Goal: Navigation & Orientation: Find specific page/section

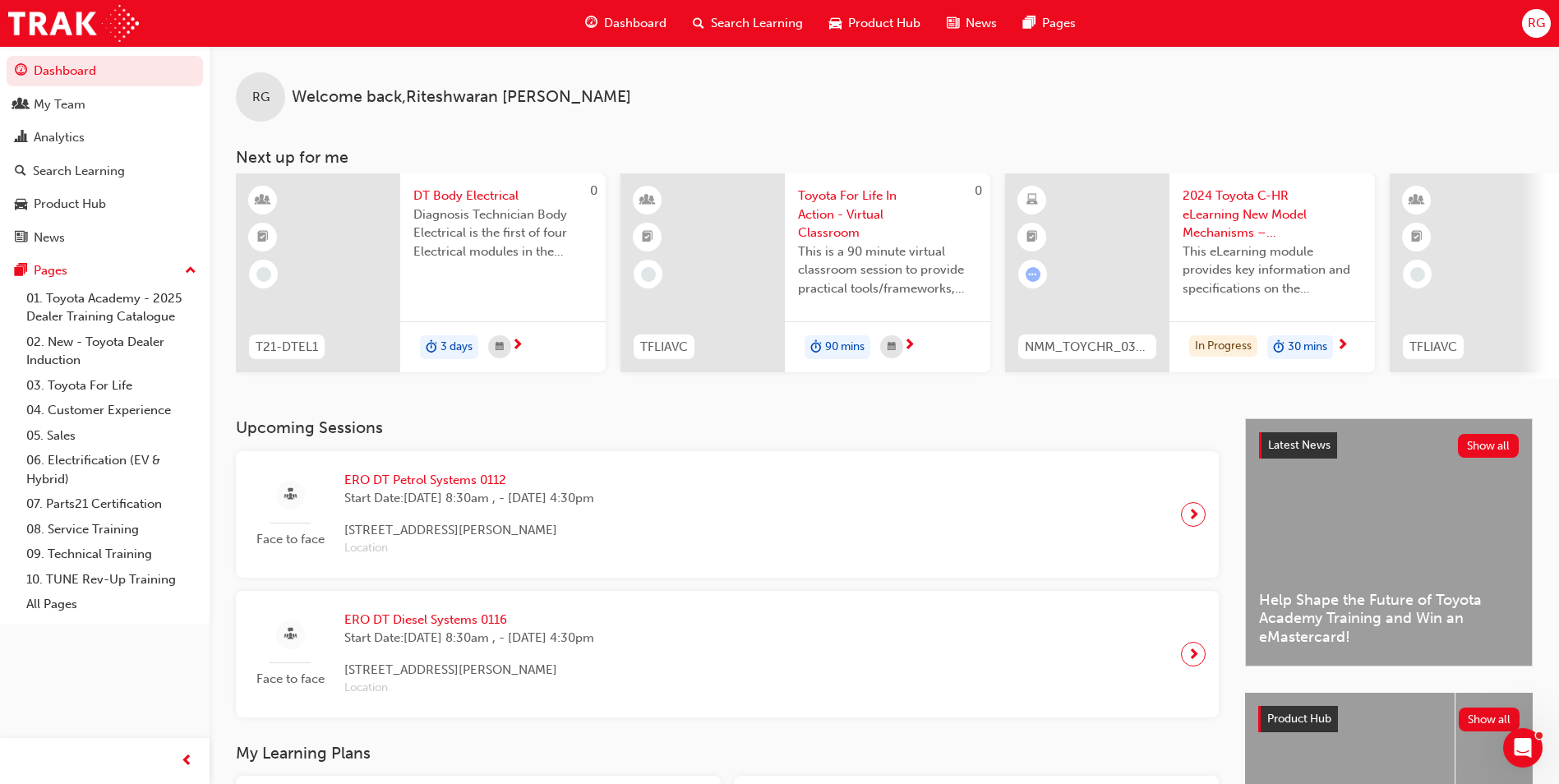
scroll to position [329, 0]
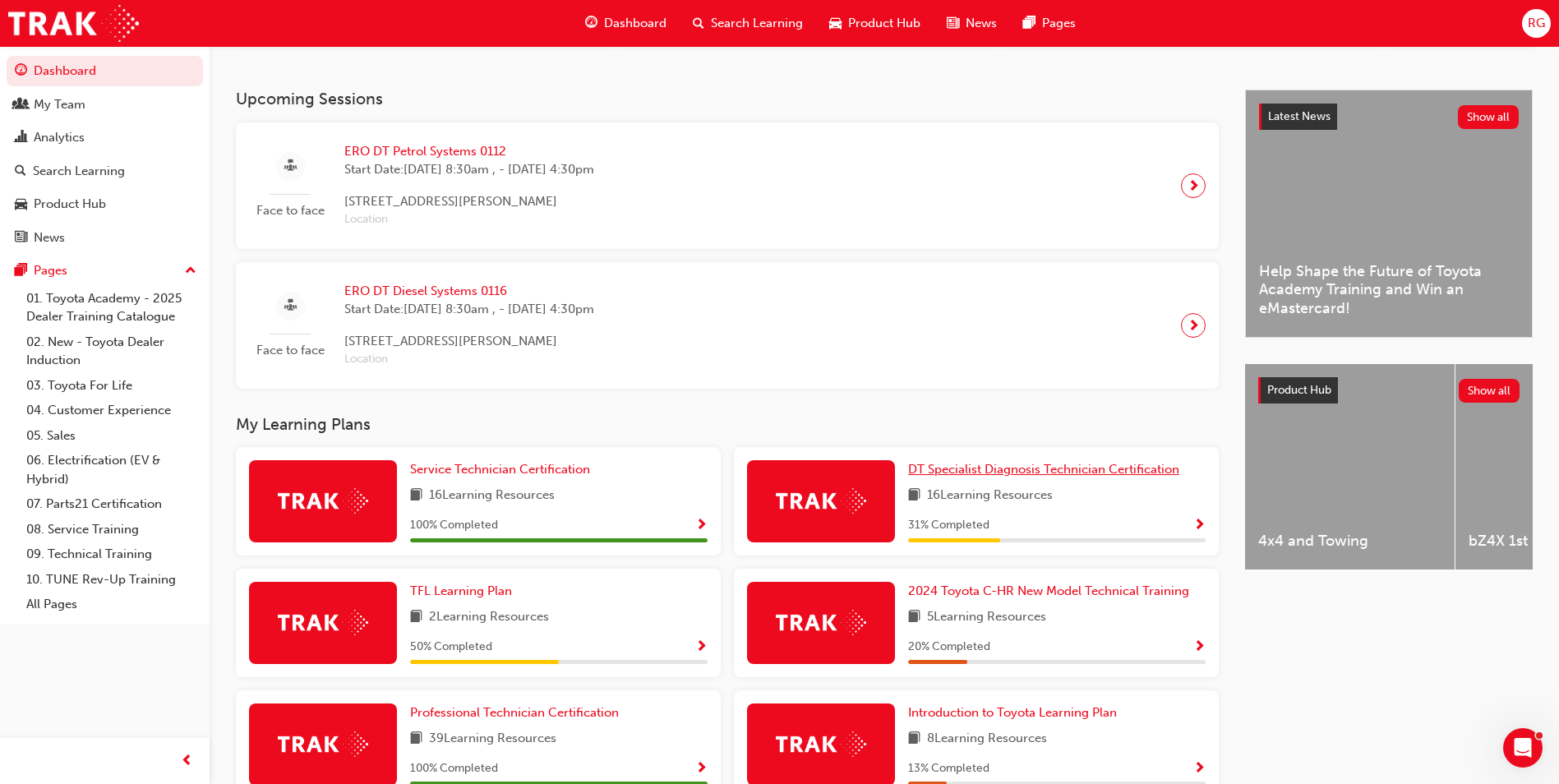
click at [951, 470] on span "DT Specialist Diagnosis Technician Certification" at bounding box center [1043, 469] width 271 height 15
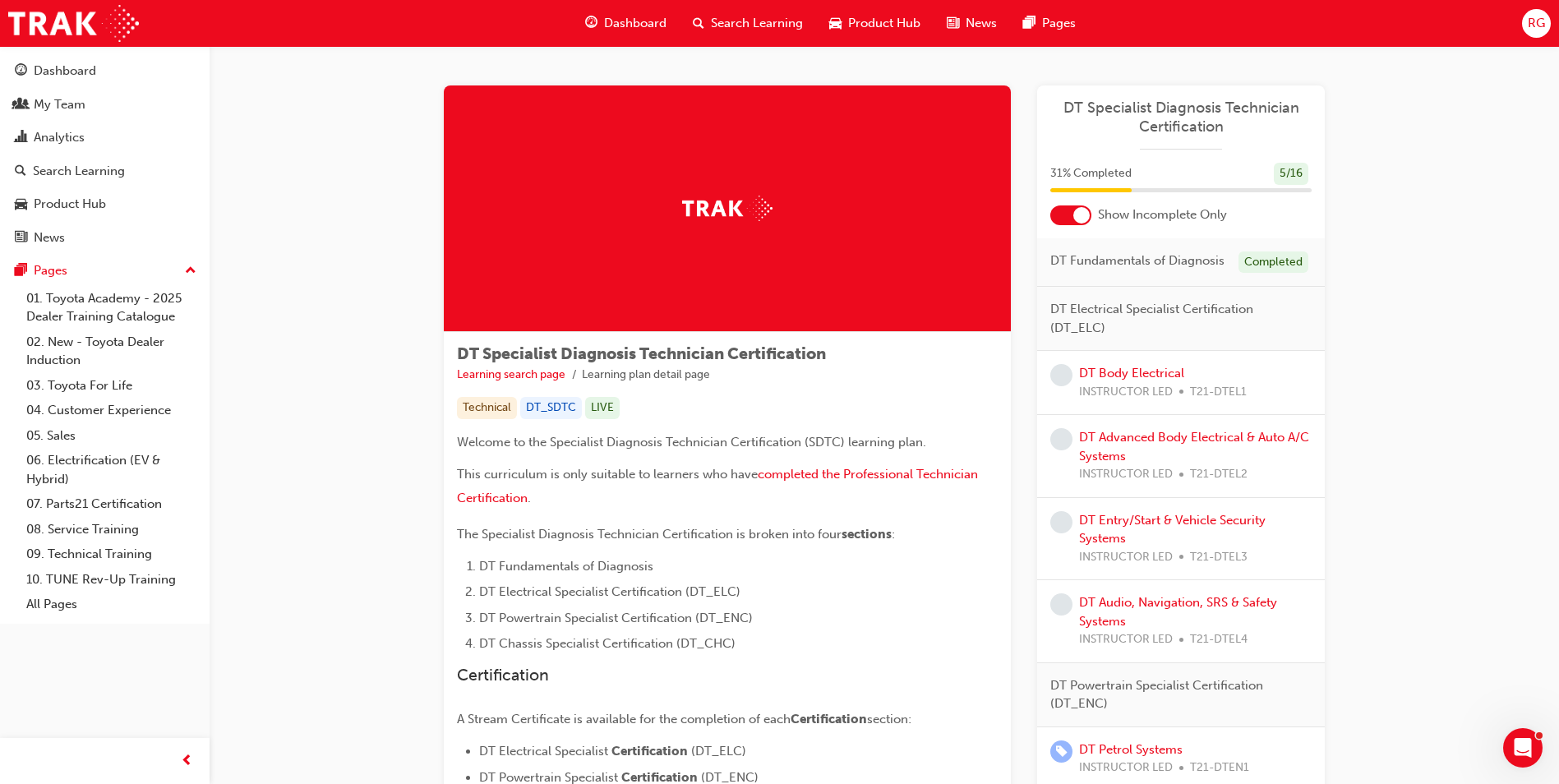
click at [644, 11] on div "Dashboard" at bounding box center [625, 23] width 108 height 34
